Goal: Information Seeking & Learning: Understand process/instructions

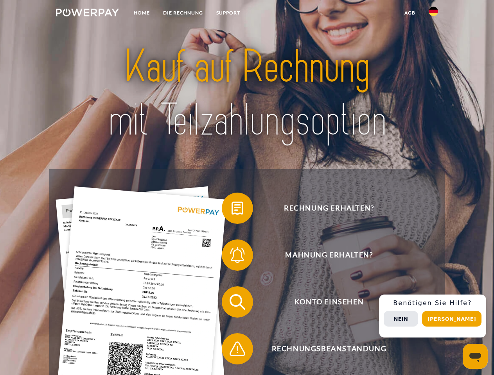
click at [87, 14] on img at bounding box center [87, 13] width 63 height 8
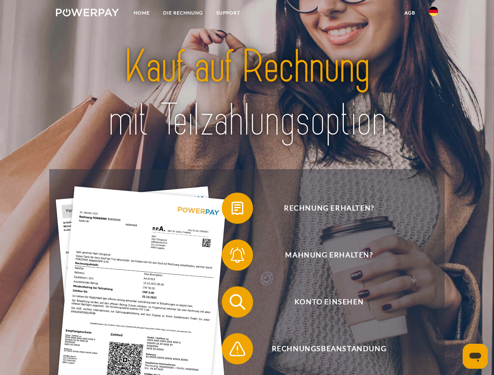
click at [433, 14] on img at bounding box center [432, 11] width 9 height 9
click at [409, 13] on link "agb" at bounding box center [410, 13] width 24 height 14
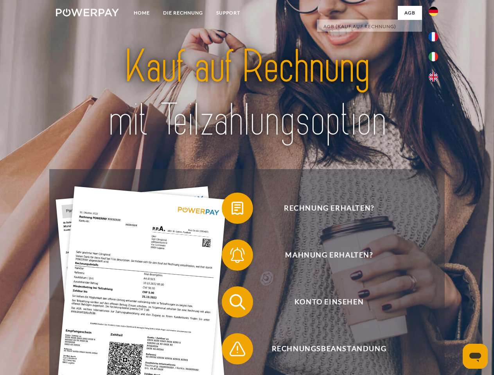
click at [231, 210] on span at bounding box center [225, 208] width 39 height 39
click at [231, 257] on span at bounding box center [225, 255] width 39 height 39
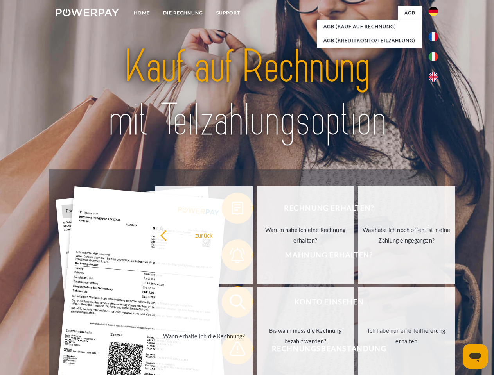
click at [256, 304] on link "Bis wann muss die Rechnung bezahlt werden?" at bounding box center [304, 336] width 97 height 98
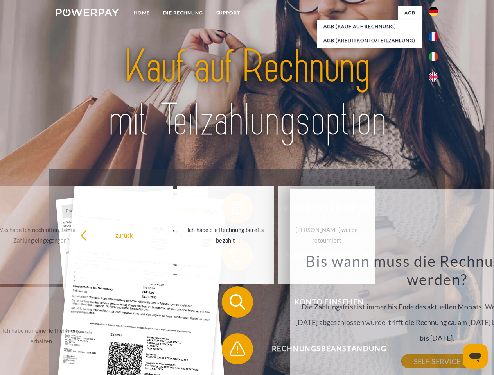
click at [231, 351] on div "Rechnung erhalten? Mahnung erhalten? Konto einsehen" at bounding box center [246, 325] width 395 height 313
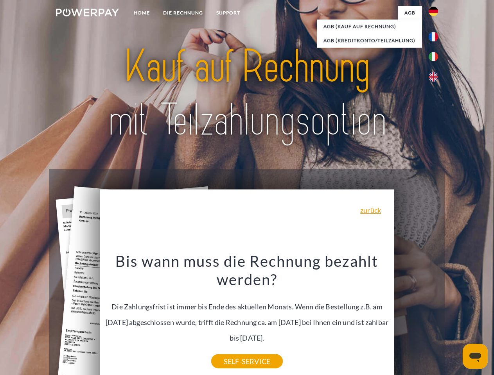
click at [435, 316] on div "Rechnung erhalten? Mahnung erhalten? Konto einsehen" at bounding box center [246, 325] width 395 height 313
click at [416, 318] on span "Konto einsehen" at bounding box center [329, 302] width 192 height 31
click at [454, 319] on header "Home DIE RECHNUNG SUPPORT" at bounding box center [247, 270] width 494 height 540
